Goal: Information Seeking & Learning: Learn about a topic

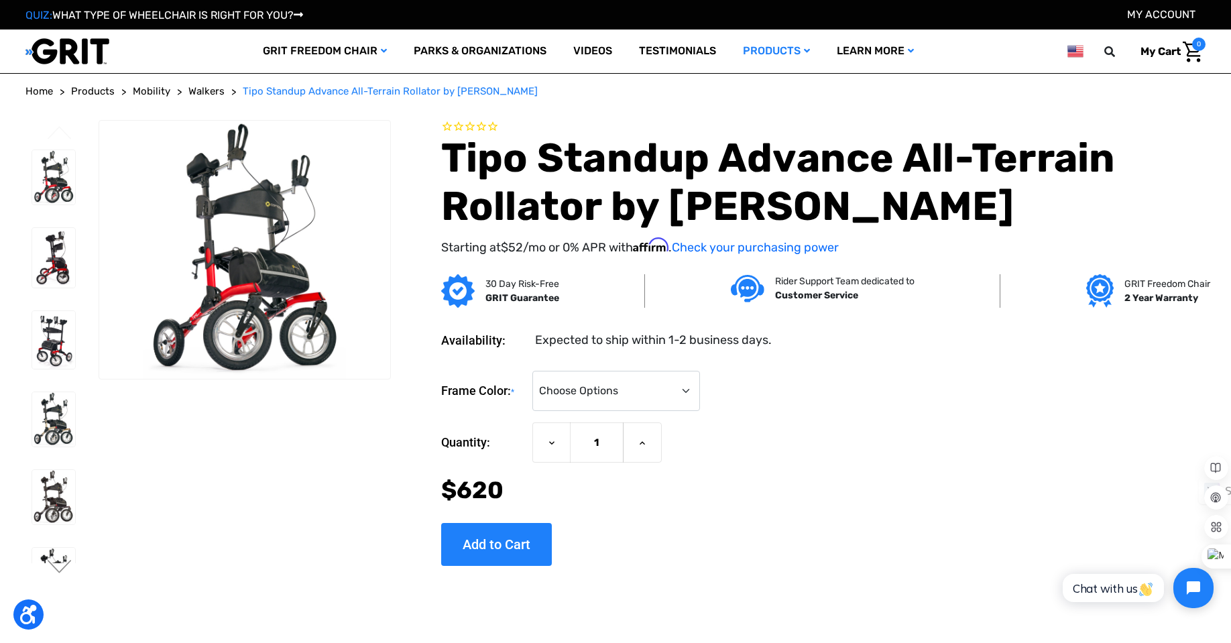
click at [58, 47] on img at bounding box center [67, 51] width 84 height 27
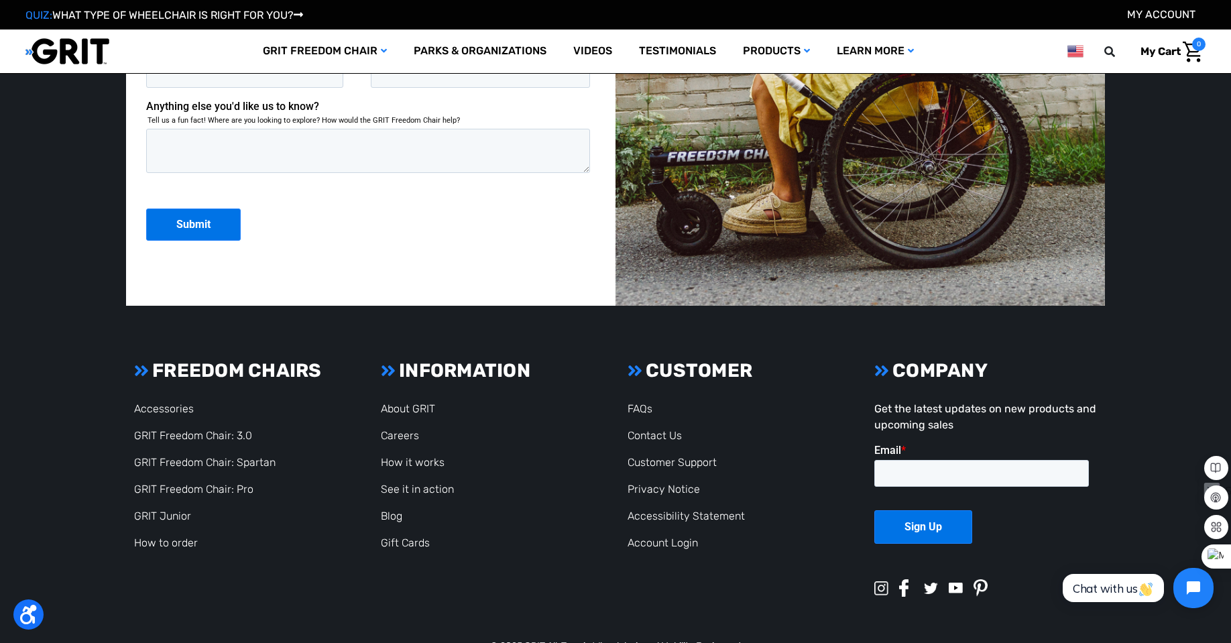
scroll to position [3621, 0]
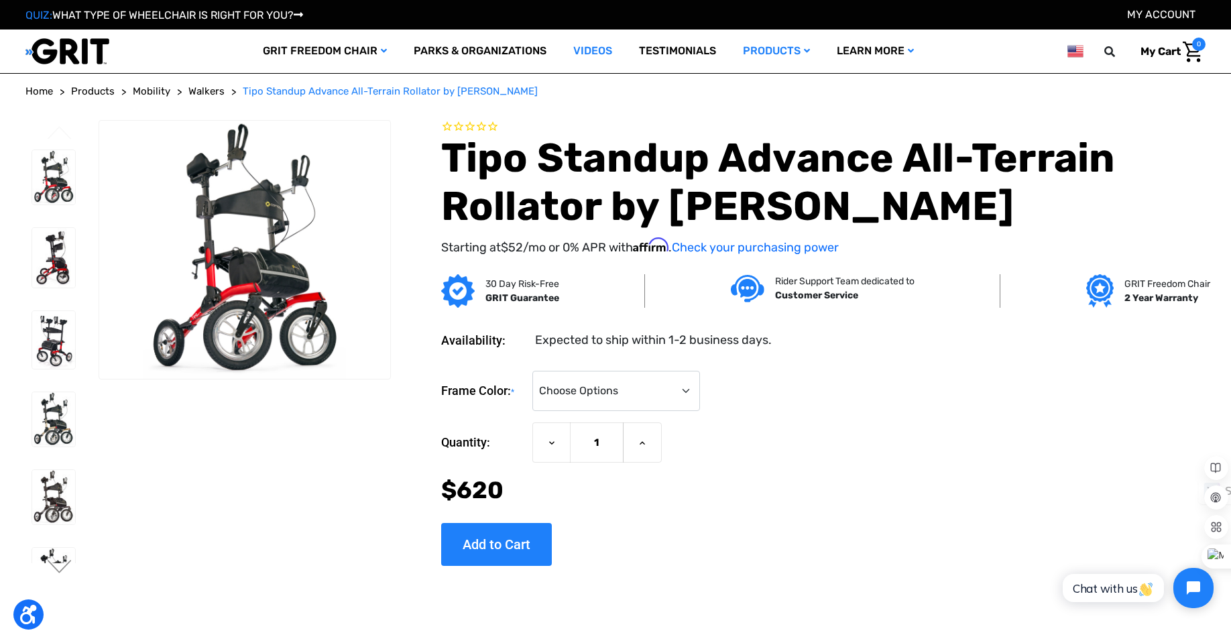
click at [595, 52] on link "Videos" at bounding box center [593, 52] width 66 height 44
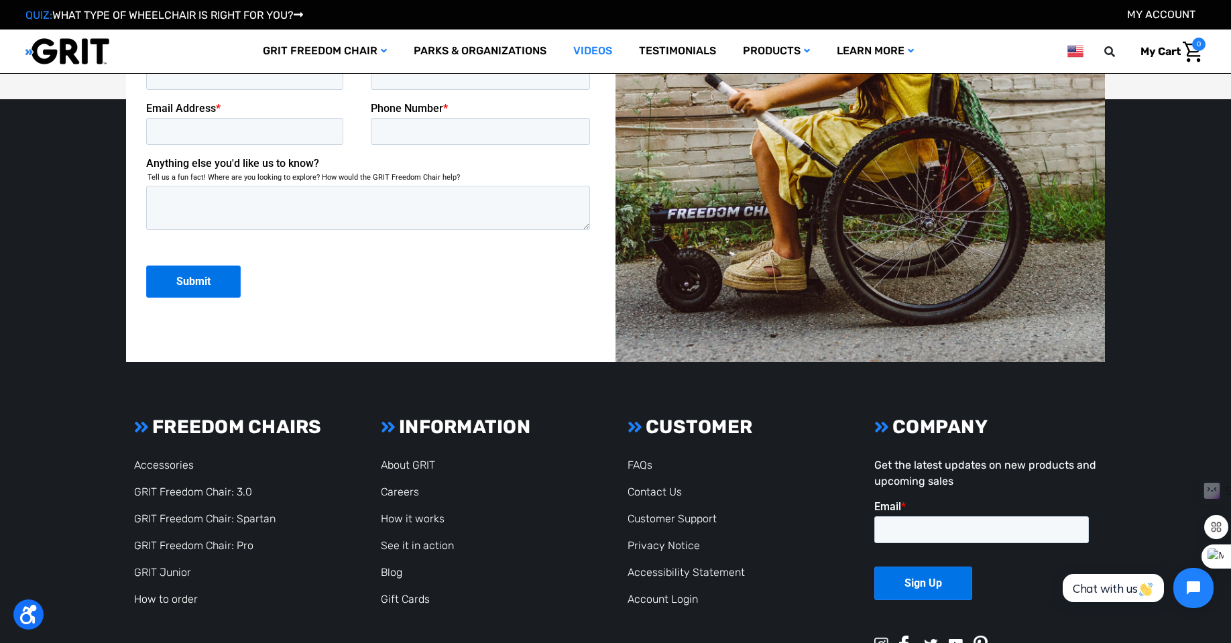
scroll to position [2280, 0]
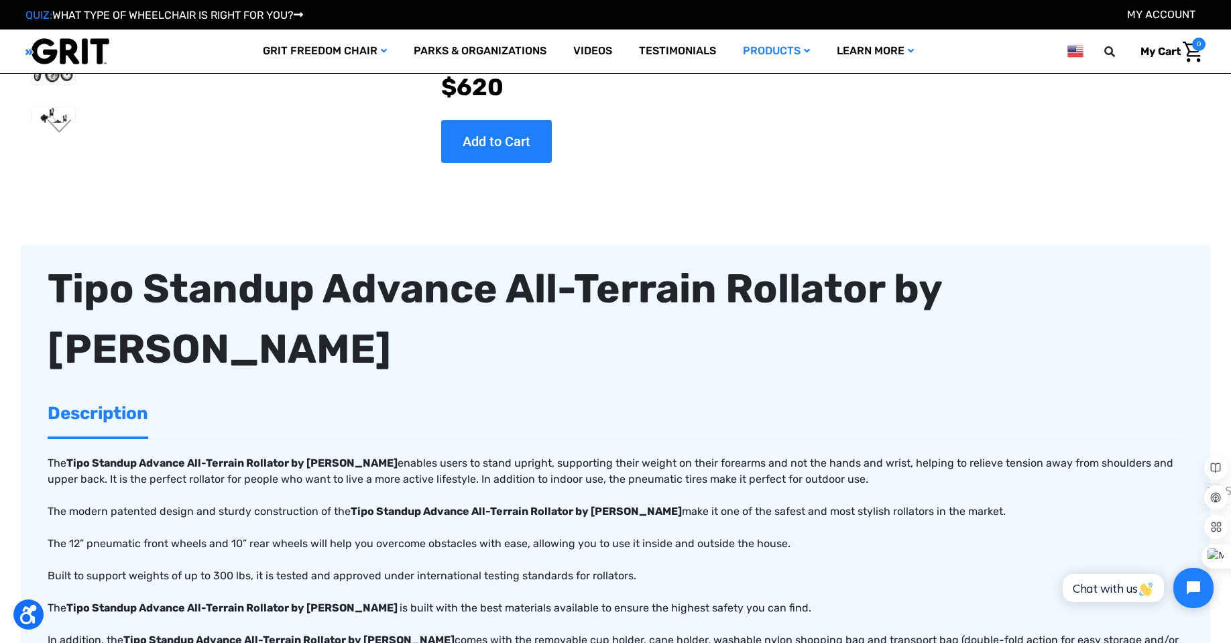
scroll to position [335, 0]
